Goal: Information Seeking & Learning: Learn about a topic

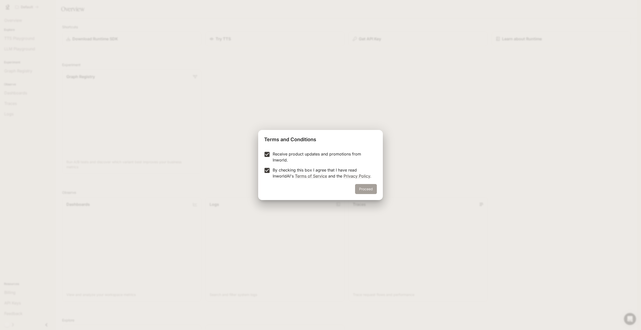
click at [357, 188] on button "Proceed" at bounding box center [366, 189] width 22 height 10
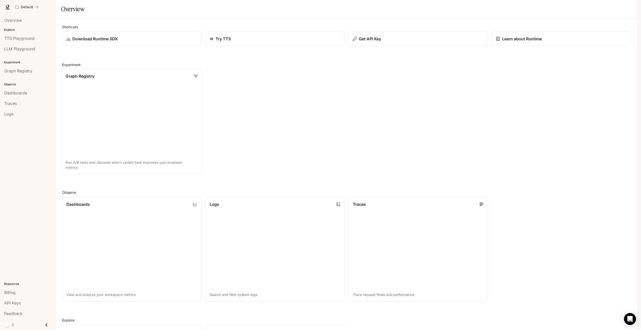
click at [134, 103] on link "Graph Registry Run A/B tests and discover which variant best improves your busi…" at bounding box center [131, 121] width 141 height 105
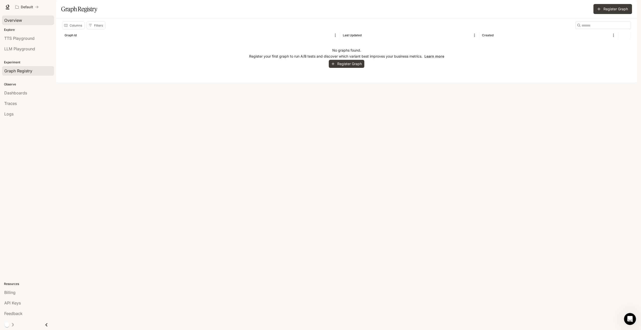
click at [29, 18] on div "Overview" at bounding box center [28, 20] width 48 height 6
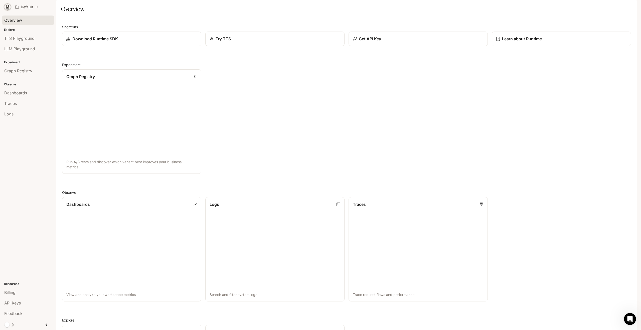
click at [7, 5] on icon at bounding box center [7, 7] width 5 height 5
click at [626, 318] on div "Open Intercom Messenger" at bounding box center [629, 318] width 13 height 13
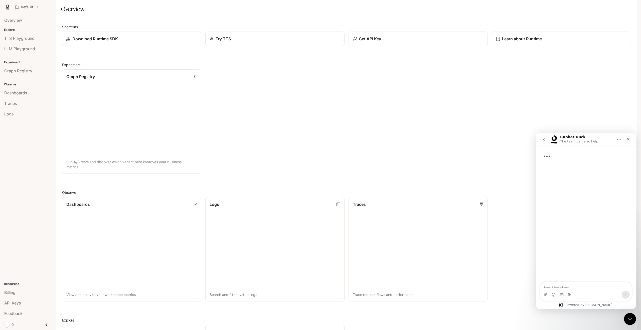
click at [572, 288] on textarea "Ask a question…" at bounding box center [586, 286] width 92 height 9
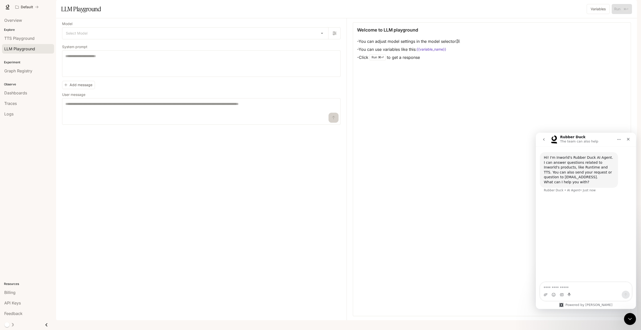
click at [18, 46] on span "LLM Playground" at bounding box center [19, 49] width 31 height 6
click at [19, 40] on span "TTS Playground" at bounding box center [19, 38] width 30 height 6
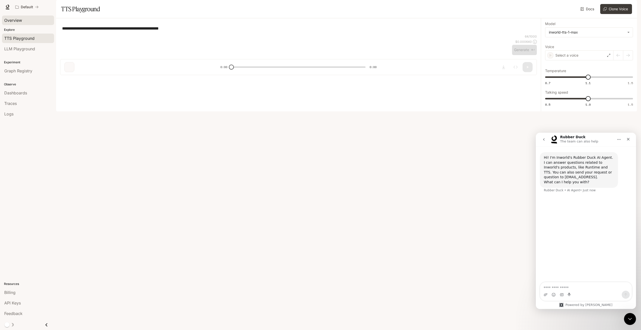
click at [14, 23] on span "Overview" at bounding box center [13, 20] width 18 height 6
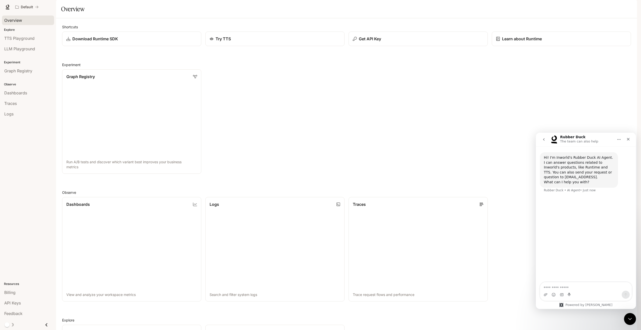
scroll to position [121, 0]
